Goal: Task Accomplishment & Management: Complete application form

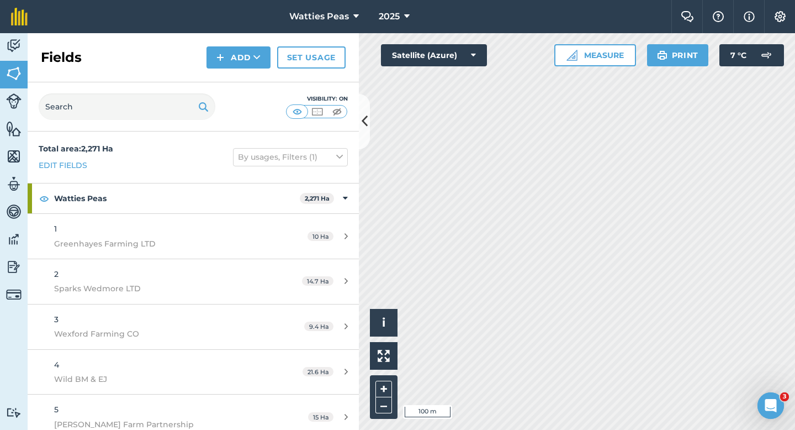
click at [245, 65] on button "Add" at bounding box center [239, 57] width 64 height 22
click at [245, 72] on link "Draw" at bounding box center [238, 82] width 61 height 24
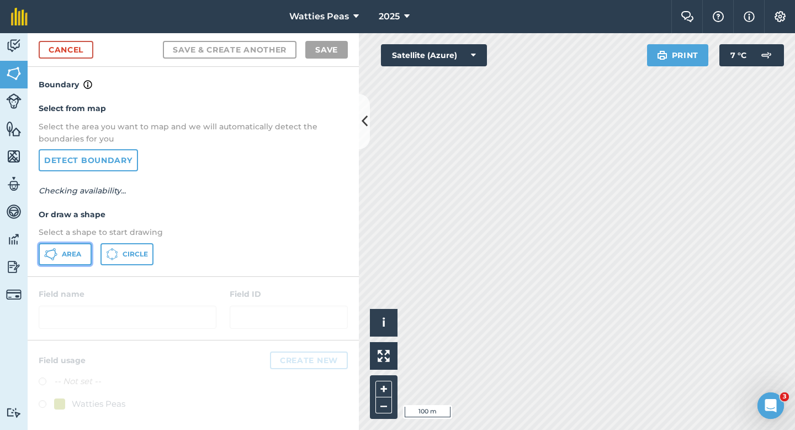
click at [68, 257] on span "Area" at bounding box center [71, 254] width 19 height 9
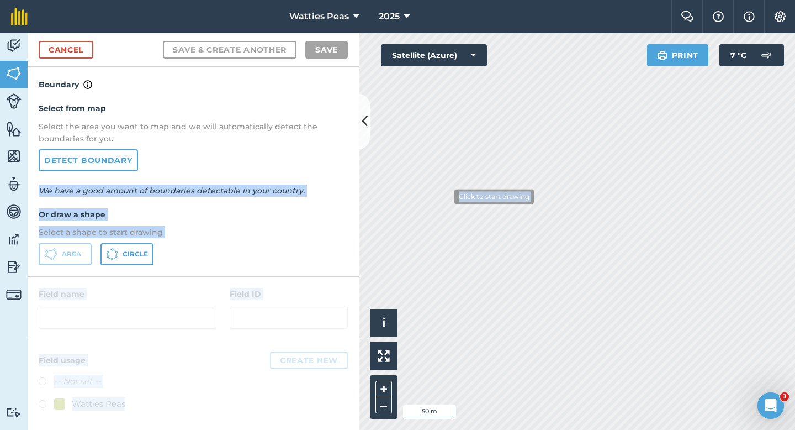
click at [527, 243] on div "Activity Fields Livestock Features Maps Team Vehicles Data Reporting Billing Tu…" at bounding box center [397, 231] width 795 height 397
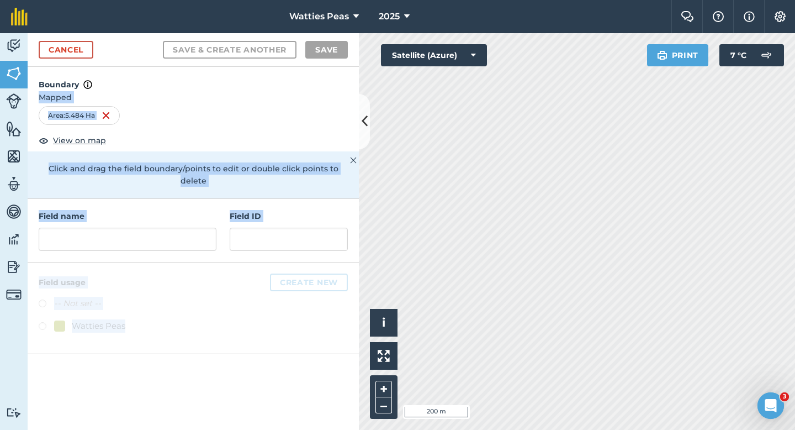
click at [230, 210] on h4 "Field ID" at bounding box center [289, 216] width 118 height 12
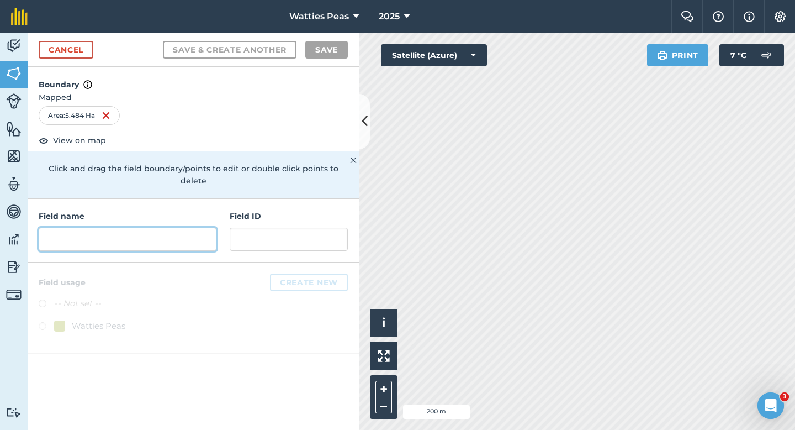
click at [194, 228] on input "text" at bounding box center [128, 239] width 178 height 23
click at [279, 246] on div "Field name Field ID" at bounding box center [193, 231] width 331 height 64
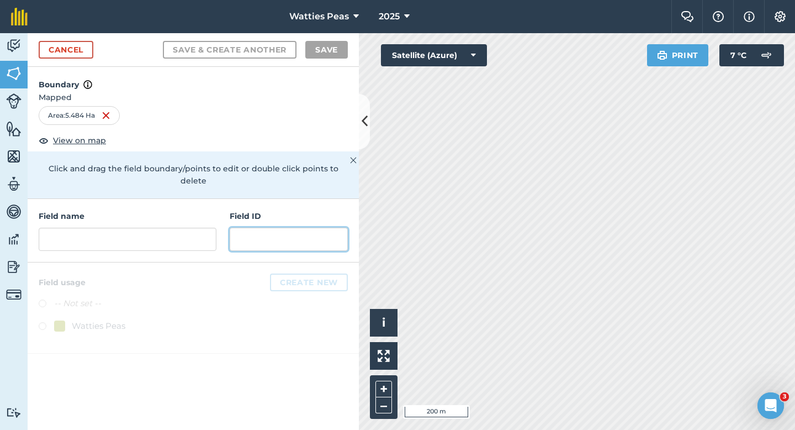
click at [278, 235] on input "text" at bounding box center [289, 239] width 118 height 23
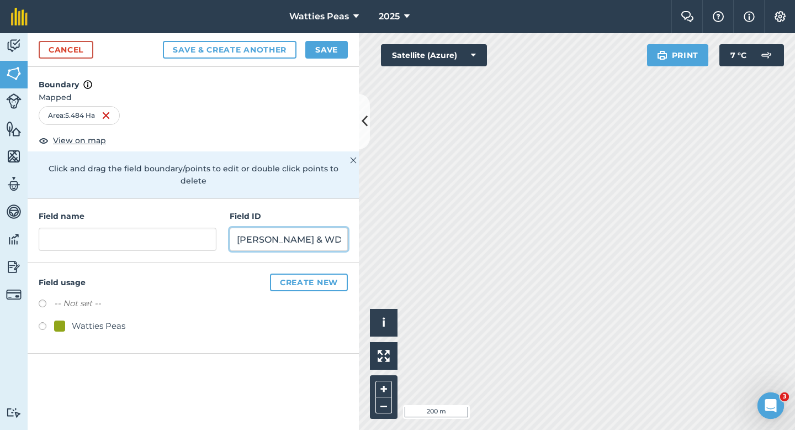
type input "[PERSON_NAME] & WD"
click at [77, 305] on div "-- Not set -- Watties Peas" at bounding box center [193, 316] width 309 height 39
click at [78, 320] on div "Watties Peas" at bounding box center [193, 327] width 309 height 16
click at [315, 50] on button "Save" at bounding box center [326, 50] width 43 height 18
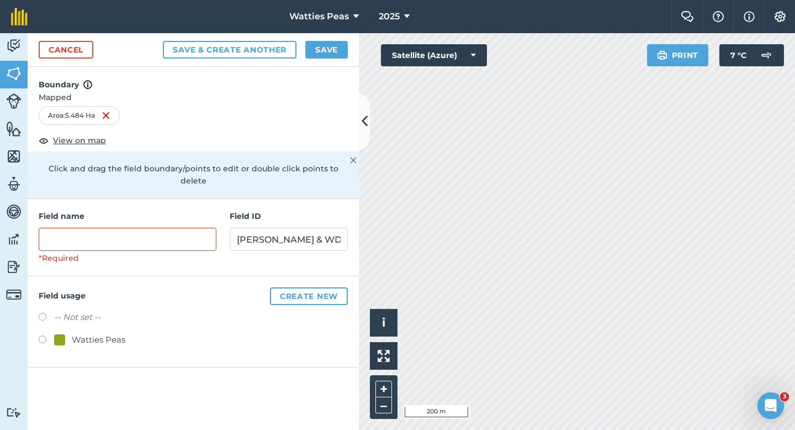
click at [81, 333] on div "Watties Peas" at bounding box center [99, 339] width 54 height 13
radio input "true"
click at [120, 214] on div "Field name *Required" at bounding box center [128, 237] width 178 height 55
click at [122, 229] on input "text" at bounding box center [128, 239] width 178 height 23
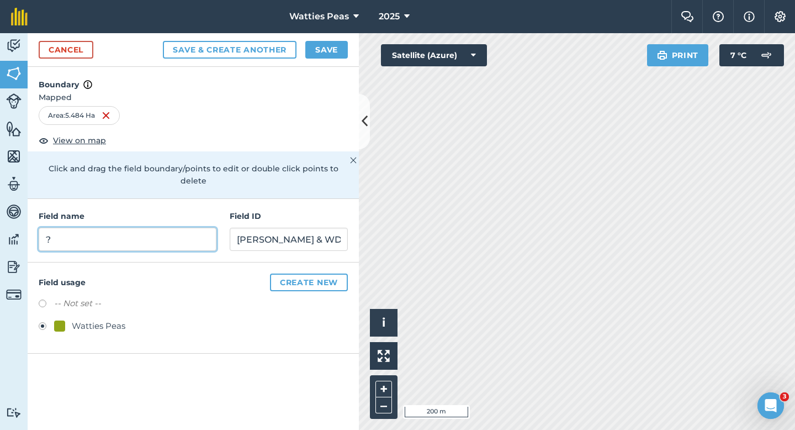
type input "?"
click at [336, 53] on button "Save" at bounding box center [326, 50] width 43 height 18
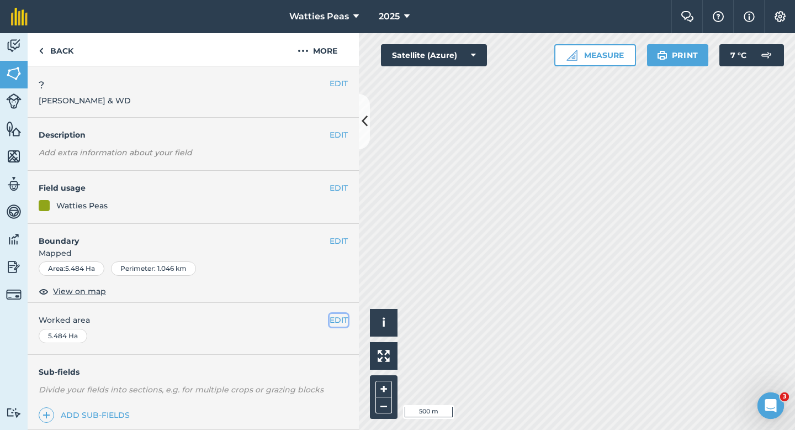
click at [345, 314] on button "EDIT" at bounding box center [339, 320] width 18 height 12
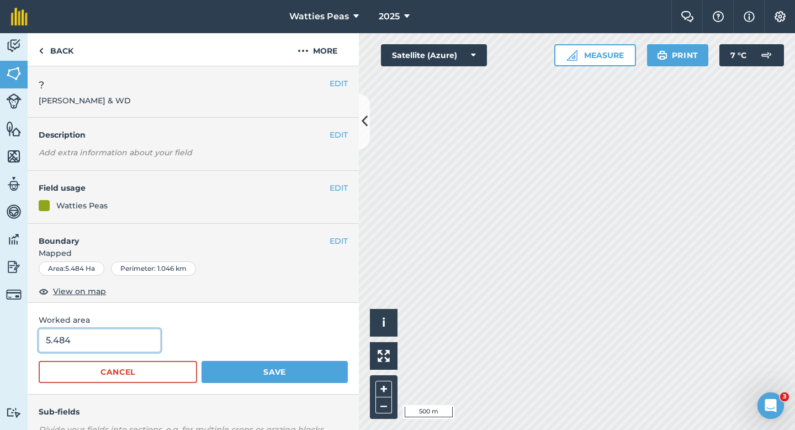
click at [142, 345] on input "5.484" at bounding box center [100, 340] width 122 height 23
type input "5.5"
click at [202, 361] on button "Save" at bounding box center [275, 372] width 146 height 22
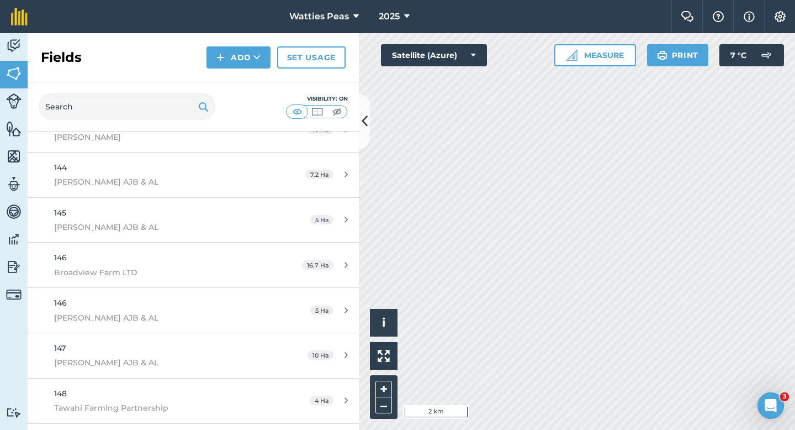
scroll to position [7644, 0]
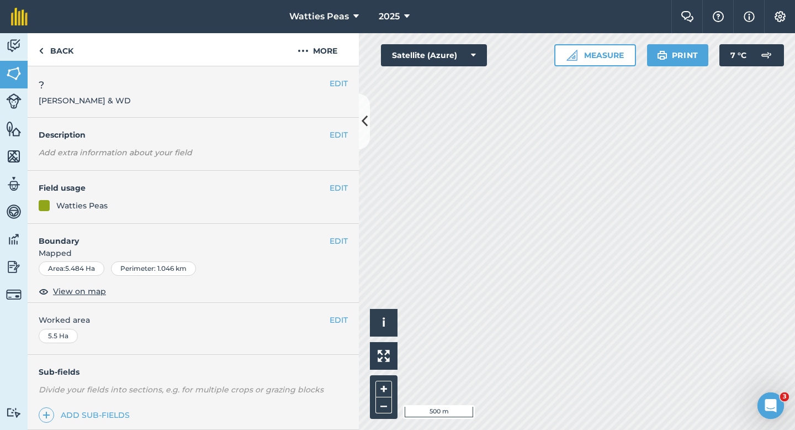
click at [341, 71] on div "EDIT ? [PERSON_NAME] JR & WD" at bounding box center [193, 91] width 331 height 51
click at [345, 82] on button "EDIT" at bounding box center [339, 83] width 18 height 12
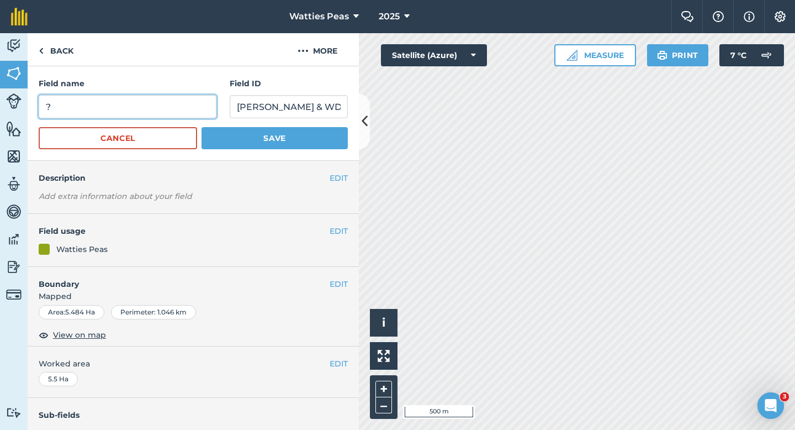
click at [199, 104] on input "?" at bounding box center [128, 106] width 178 height 23
type input "175"
click at [202, 127] on button "Save" at bounding box center [275, 138] width 146 height 22
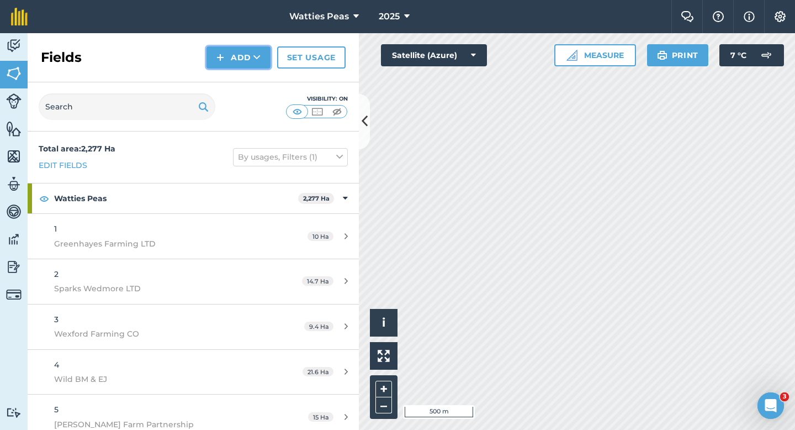
click at [231, 61] on button "Add" at bounding box center [239, 57] width 64 height 22
click at [231, 77] on link "Draw" at bounding box center [238, 82] width 61 height 24
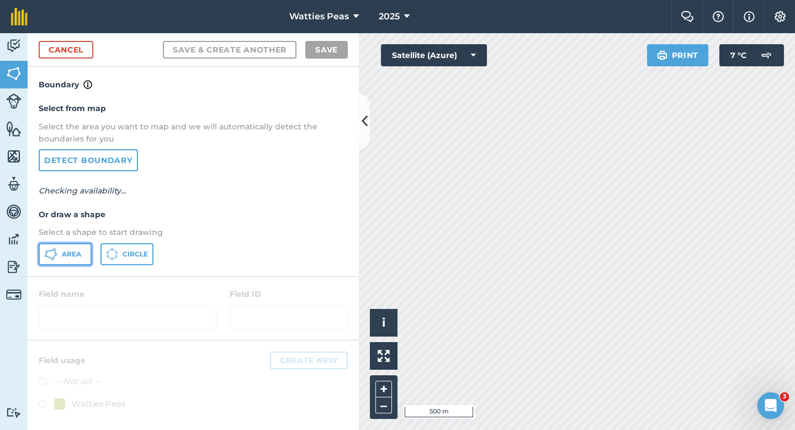
click at [64, 259] on button "Area" at bounding box center [65, 254] width 53 height 22
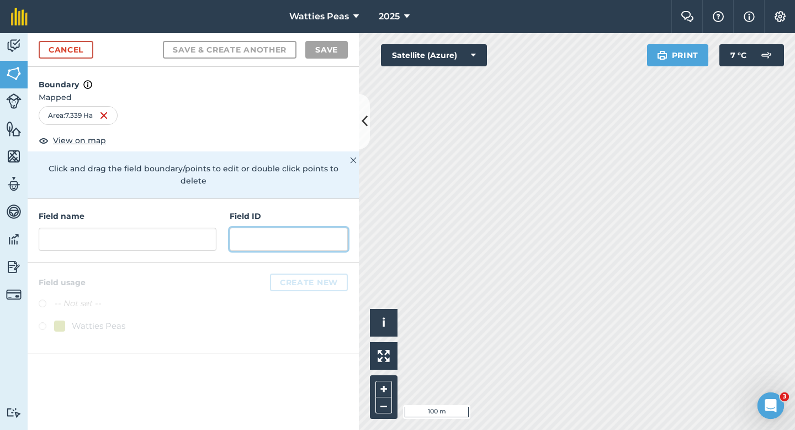
click at [288, 228] on input "text" at bounding box center [289, 239] width 118 height 23
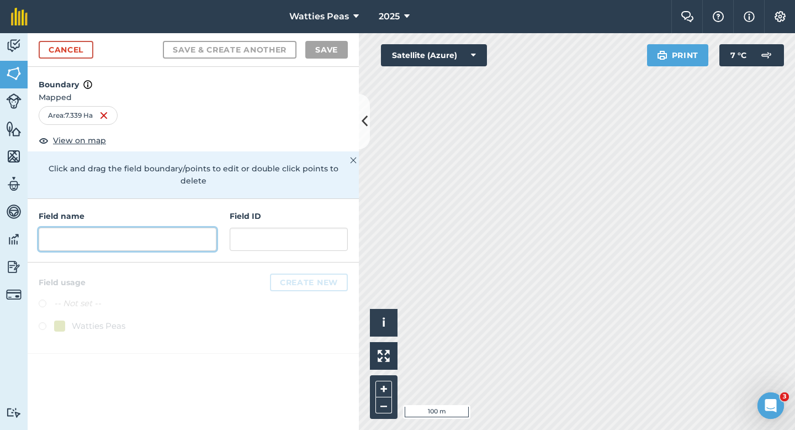
click at [197, 231] on input "text" at bounding box center [128, 239] width 178 height 23
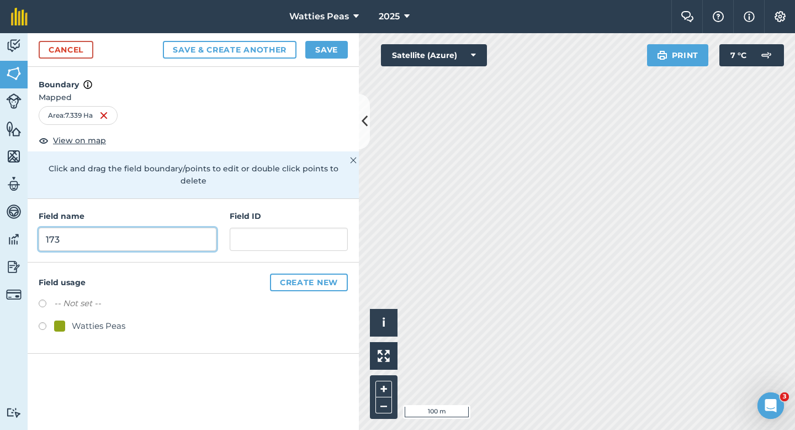
type input "173"
click at [66, 319] on div "Watties Peas" at bounding box center [89, 325] width 71 height 13
radio input "true"
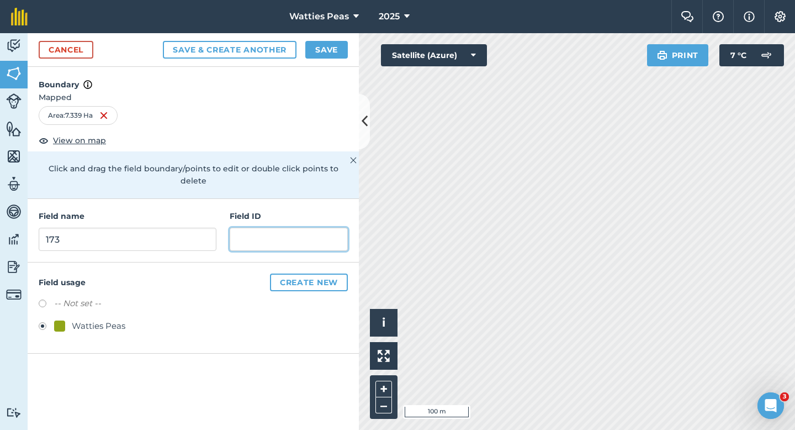
click at [237, 228] on input "text" at bounding box center [289, 239] width 118 height 23
type input "[PERSON_NAME] & WD"
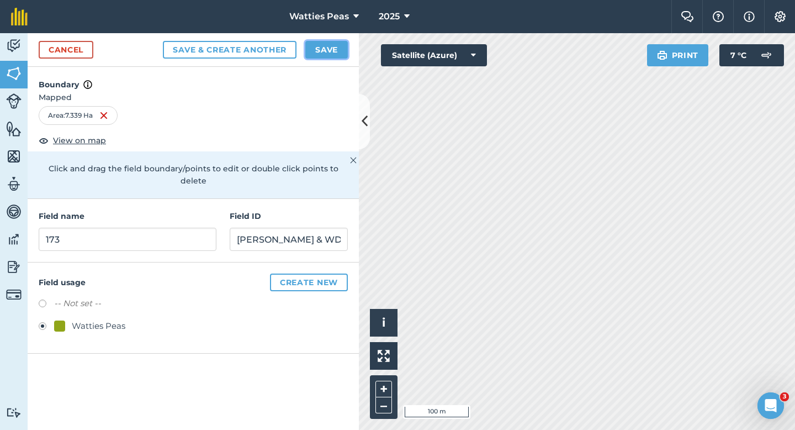
click at [324, 44] on button "Save" at bounding box center [326, 50] width 43 height 18
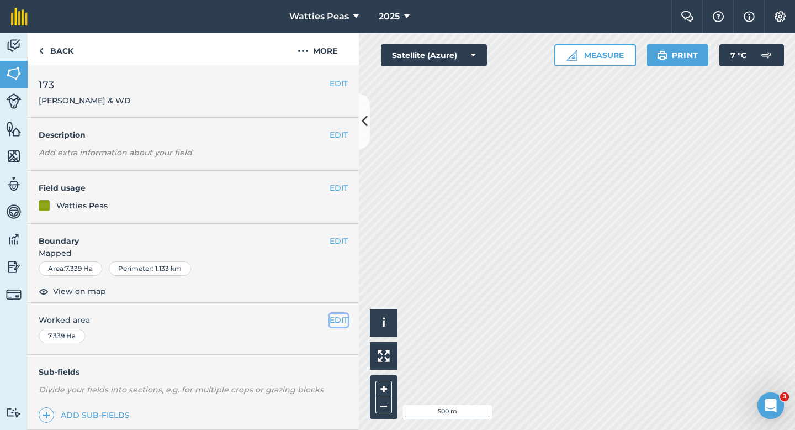
click at [340, 316] on button "EDIT" at bounding box center [339, 320] width 18 height 12
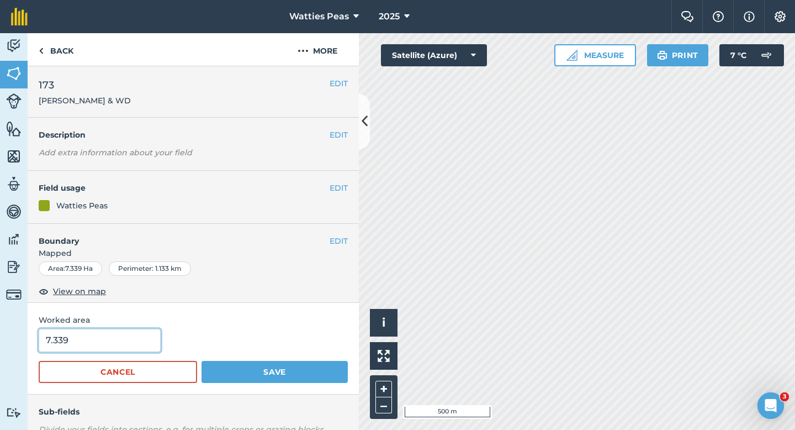
click at [141, 336] on input "7.339" at bounding box center [100, 340] width 122 height 23
type input "7.3"
click at [202, 361] on button "Save" at bounding box center [275, 372] width 146 height 22
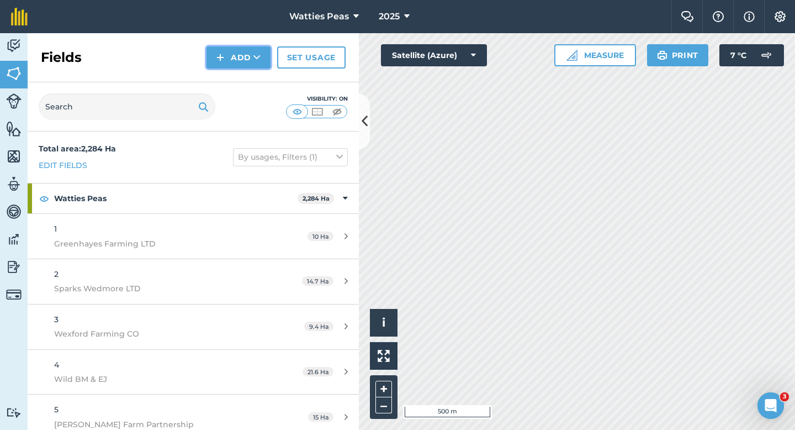
click at [219, 52] on img at bounding box center [220, 57] width 8 height 13
click at [230, 77] on link "Draw" at bounding box center [238, 82] width 61 height 24
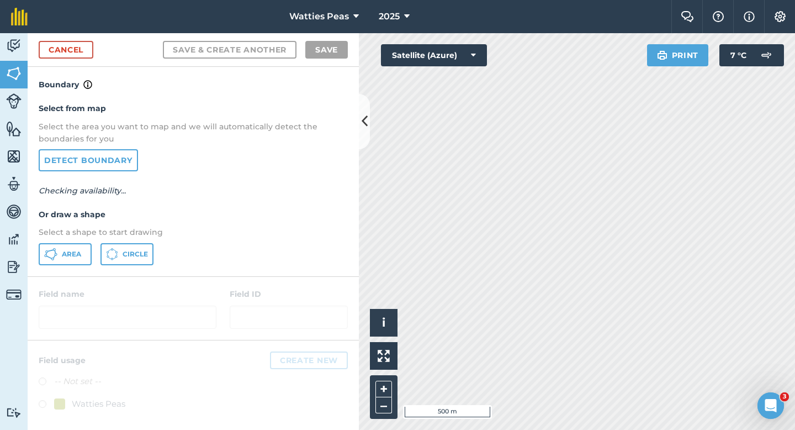
click at [53, 265] on div "Select from map Select the area you want to map and we will automatically detec…" at bounding box center [193, 183] width 331 height 184
click at [54, 261] on button "Area" at bounding box center [65, 254] width 53 height 22
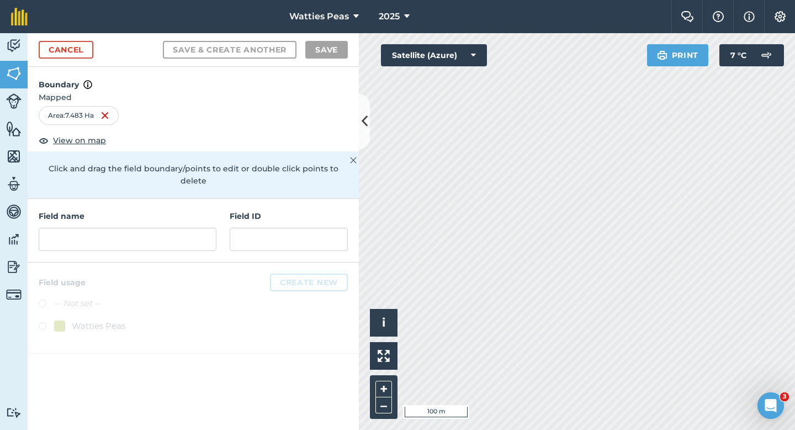
click at [183, 245] on div "Field name Field ID" at bounding box center [193, 231] width 331 height 64
click at [183, 228] on input "text" at bounding box center [128, 239] width 178 height 23
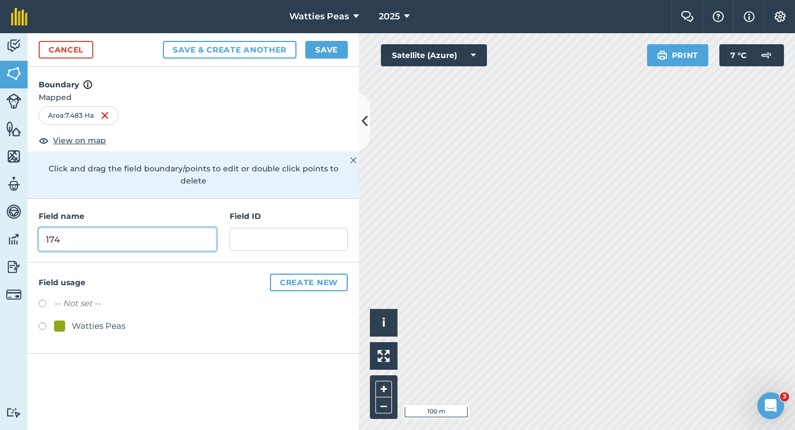
type input "174"
click at [82, 319] on div "Watties Peas" at bounding box center [99, 325] width 54 height 13
radio input "true"
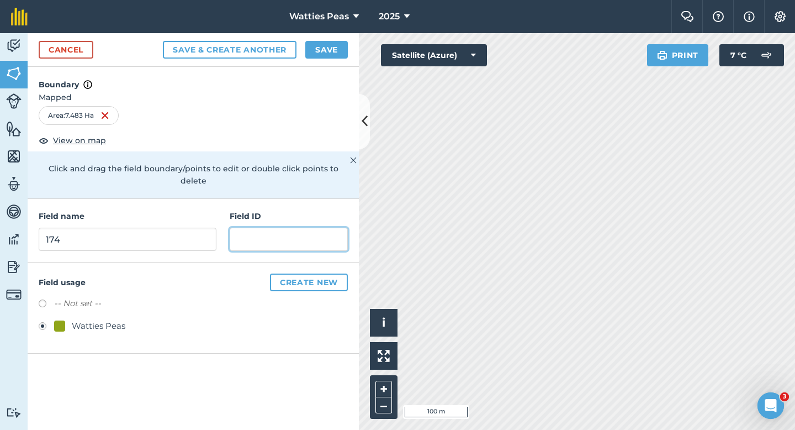
click at [234, 235] on input "text" at bounding box center [289, 239] width 118 height 23
type input "[PERSON_NAME] & WD"
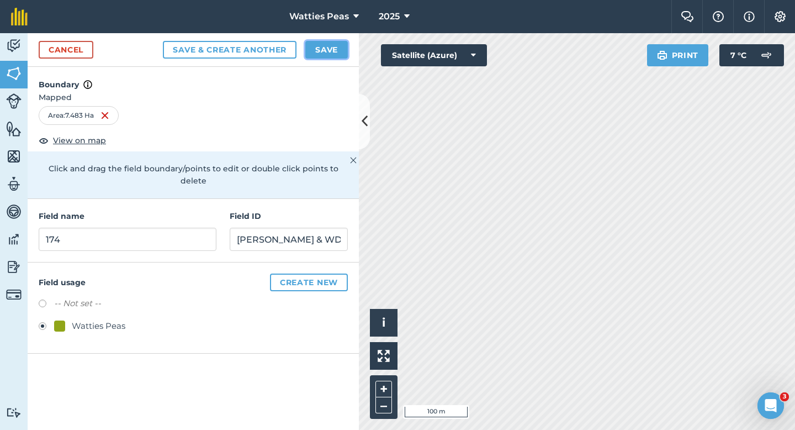
click at [332, 46] on button "Save" at bounding box center [326, 50] width 43 height 18
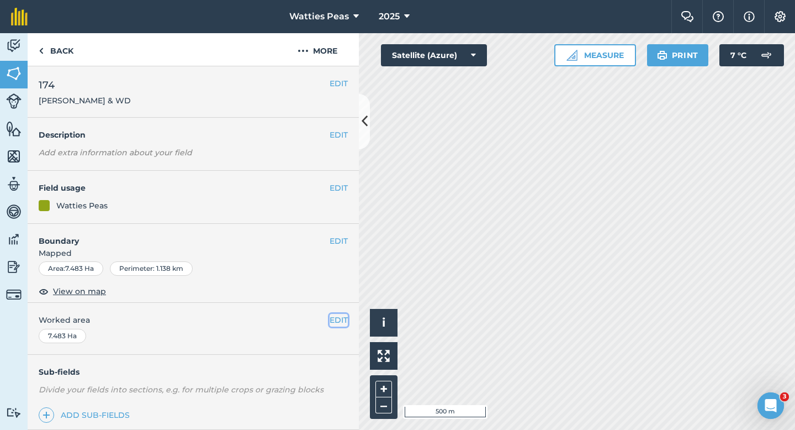
click at [333, 320] on button "EDIT" at bounding box center [339, 320] width 18 height 12
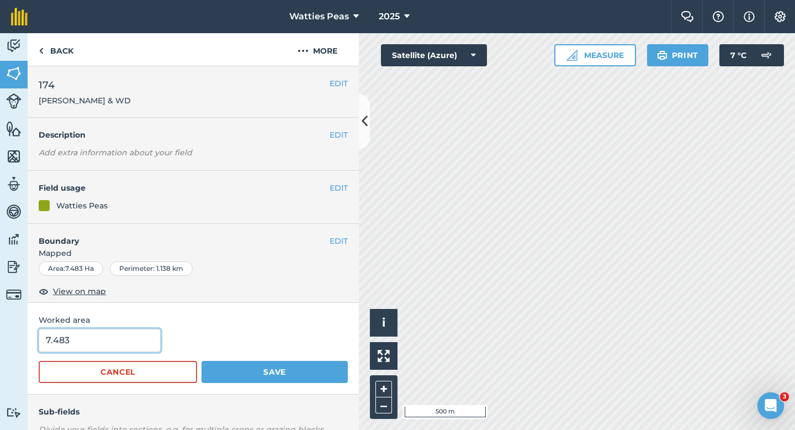
click at [98, 345] on input "7.483" at bounding box center [100, 340] width 122 height 23
type input "7.5"
click at [202, 361] on button "Save" at bounding box center [275, 372] width 146 height 22
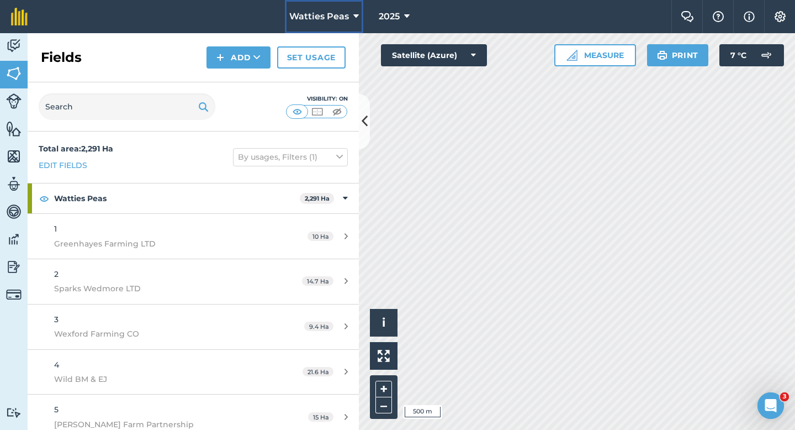
click at [318, 25] on button "Watties Peas" at bounding box center [324, 16] width 78 height 33
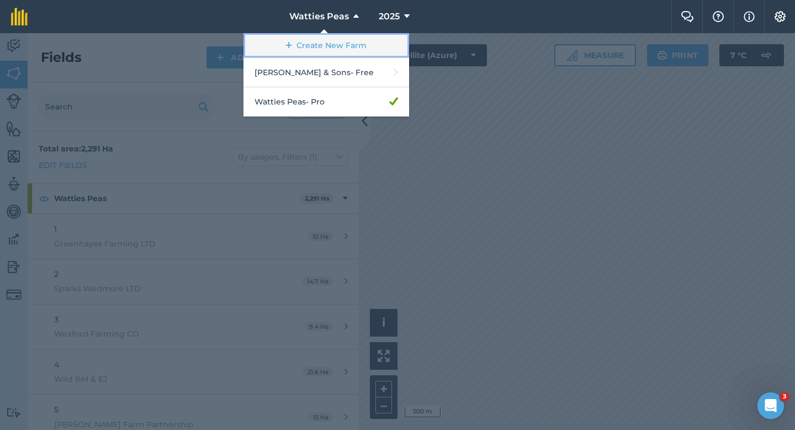
click at [328, 55] on link "Create New Farm" at bounding box center [327, 45] width 166 height 25
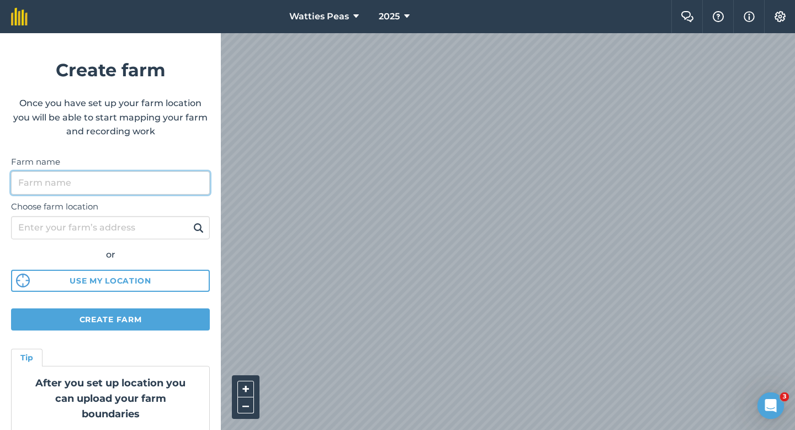
click at [163, 180] on input "Farm name" at bounding box center [110, 182] width 199 height 23
type input "[PERSON_NAME] Farming LTD"
